Goal: Navigation & Orientation: Find specific page/section

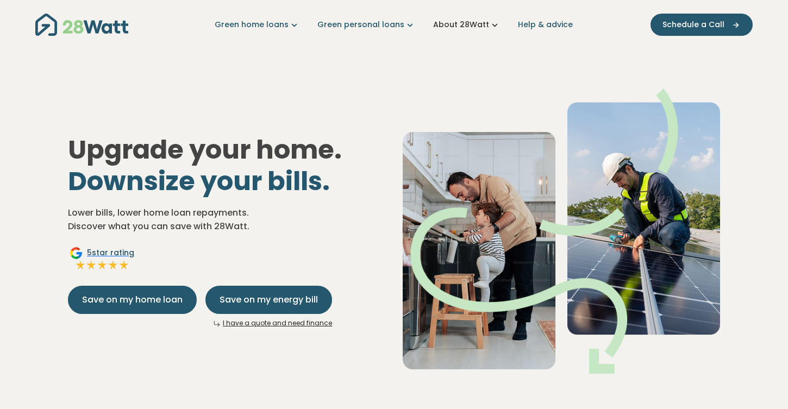
click at [484, 24] on link "About 28Watt" at bounding box center [466, 24] width 67 height 11
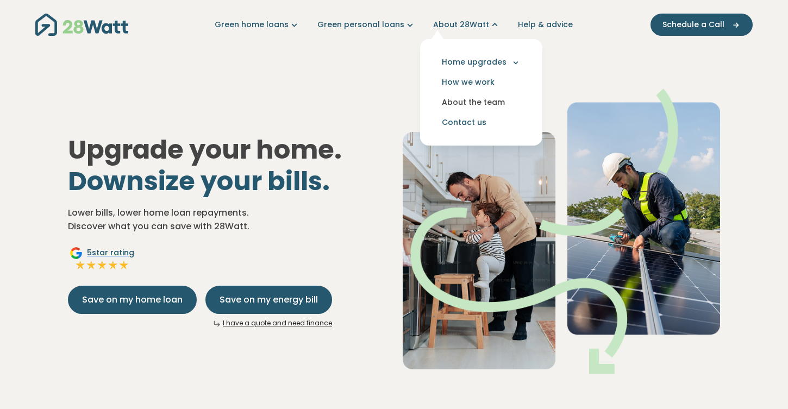
click at [466, 109] on link "About the team" at bounding box center [481, 102] width 105 height 20
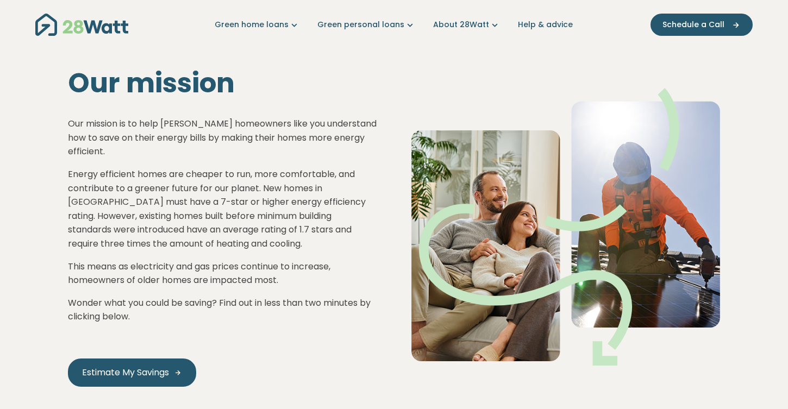
click at [472, 65] on div "Our mission Our mission is to help Aussie homeowners like you understand how to…" at bounding box center [394, 218] width 687 height 338
click at [489, 27] on icon "Main navigation" at bounding box center [494, 24] width 11 height 11
